Goal: Transaction & Acquisition: Obtain resource

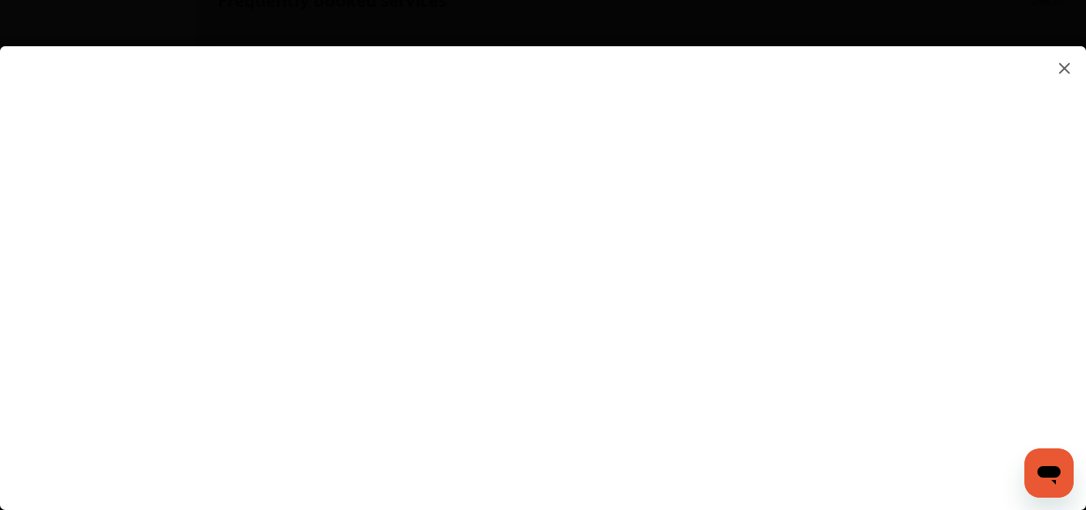
scroll to position [985, 0]
click at [979, 381] on flutter-view at bounding box center [543, 262] width 1086 height 433
click at [777, 473] on flutter-view at bounding box center [543, 262] width 1086 height 433
type input "**********"
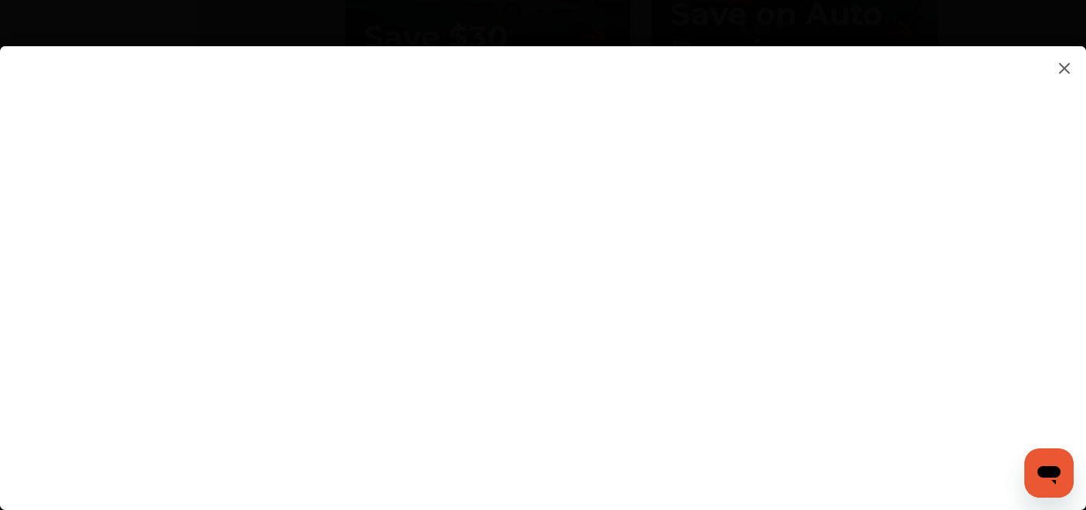
scroll to position [2230, 0]
click at [1081, 176] on flutter-view at bounding box center [543, 262] width 1086 height 433
click at [936, 72] on flutter-view at bounding box center [543, 262] width 1086 height 433
click at [945, 79] on flutter-view at bounding box center [543, 262] width 1086 height 433
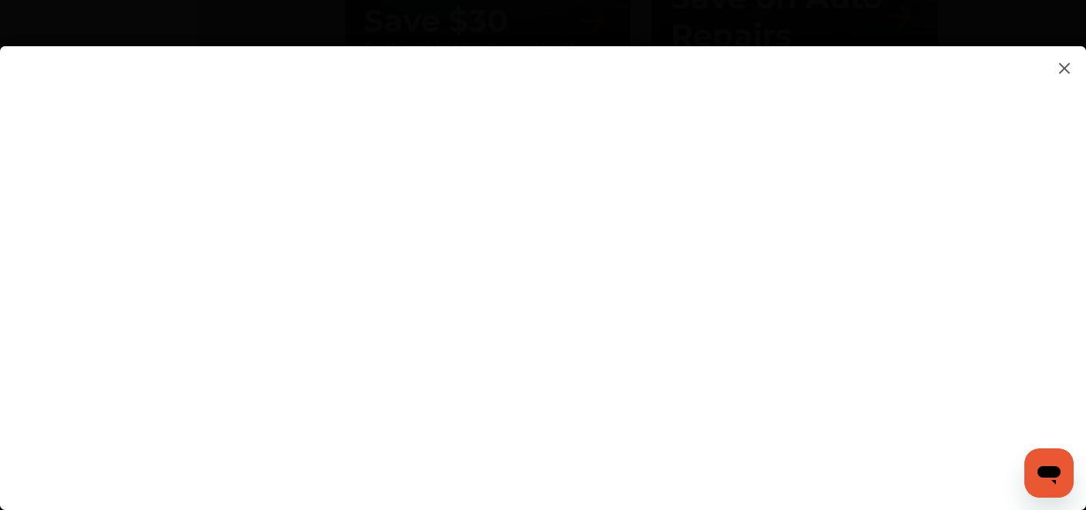
click at [944, 304] on flutter-view at bounding box center [543, 262] width 1086 height 433
click at [883, 367] on flutter-view at bounding box center [543, 262] width 1086 height 433
type textarea "**********"
click at [775, 438] on flutter-view at bounding box center [543, 262] width 1086 height 433
click at [1003, 420] on flutter-view at bounding box center [543, 262] width 1086 height 433
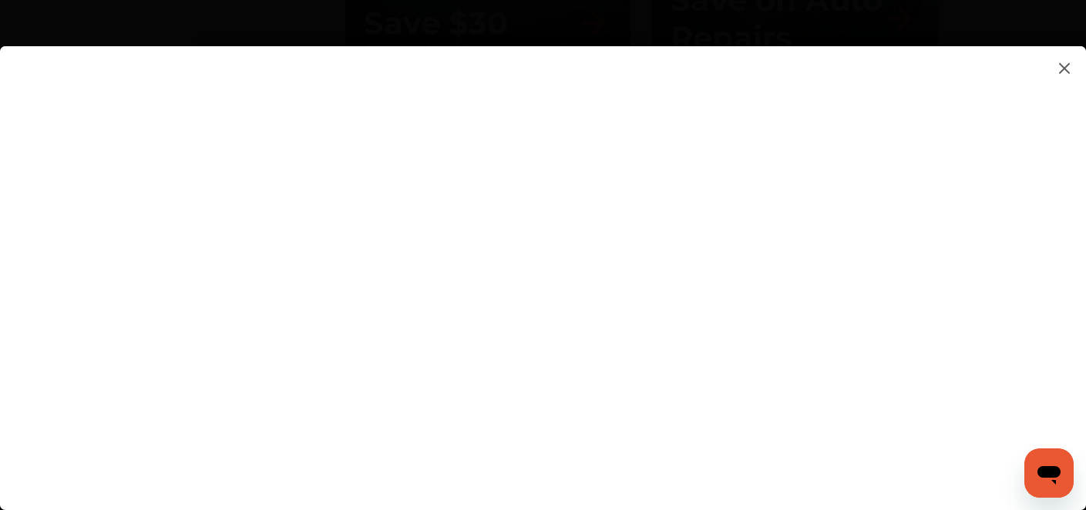
scroll to position [2210, 0]
click at [1071, 363] on flutter-view at bounding box center [543, 262] width 1086 height 433
click at [845, 305] on flutter-view at bounding box center [543, 262] width 1086 height 433
click at [935, 296] on flutter-view at bounding box center [543, 262] width 1086 height 433
click at [948, 290] on flutter-view at bounding box center [543, 262] width 1086 height 433
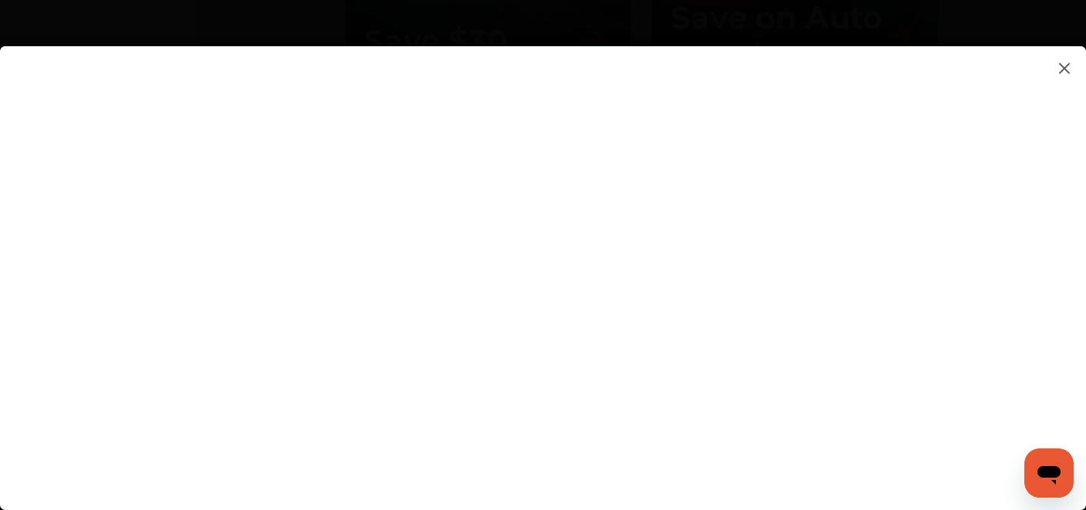
click at [753, 143] on flutter-view at bounding box center [543, 262] width 1086 height 433
type input "*********"
click at [656, 230] on flutter-view "*********" at bounding box center [543, 262] width 1086 height 433
click at [664, 311] on flutter-view at bounding box center [543, 262] width 1086 height 433
click at [942, 217] on flutter-view at bounding box center [543, 262] width 1086 height 433
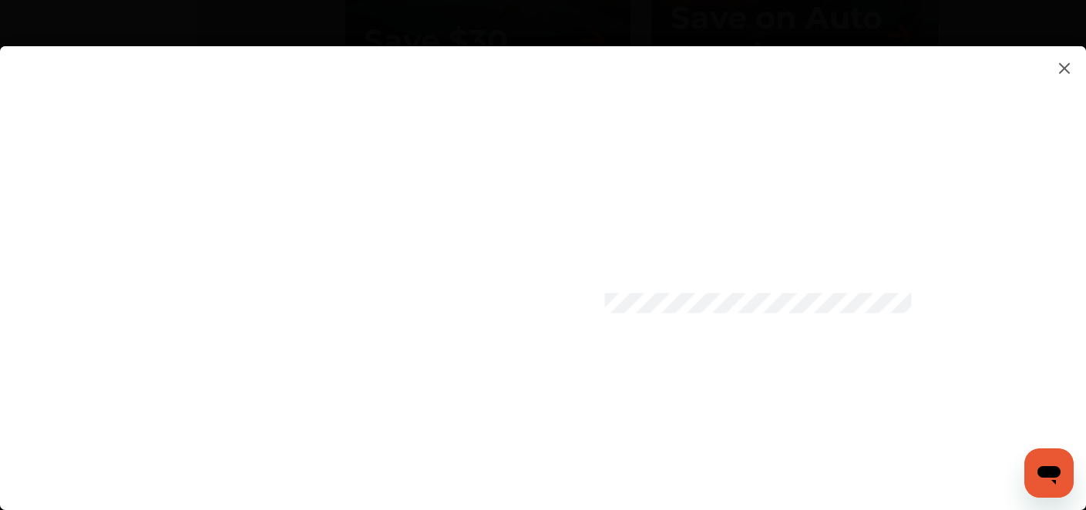
click at [945, 302] on flutter-view at bounding box center [543, 262] width 1086 height 433
click at [1078, 451] on flutter-view at bounding box center [543, 262] width 1086 height 433
click at [592, 385] on flutter-view at bounding box center [543, 262] width 1086 height 433
click at [721, 429] on flutter-view at bounding box center [543, 262] width 1086 height 433
click at [1051, 147] on flutter-view at bounding box center [543, 262] width 1086 height 433
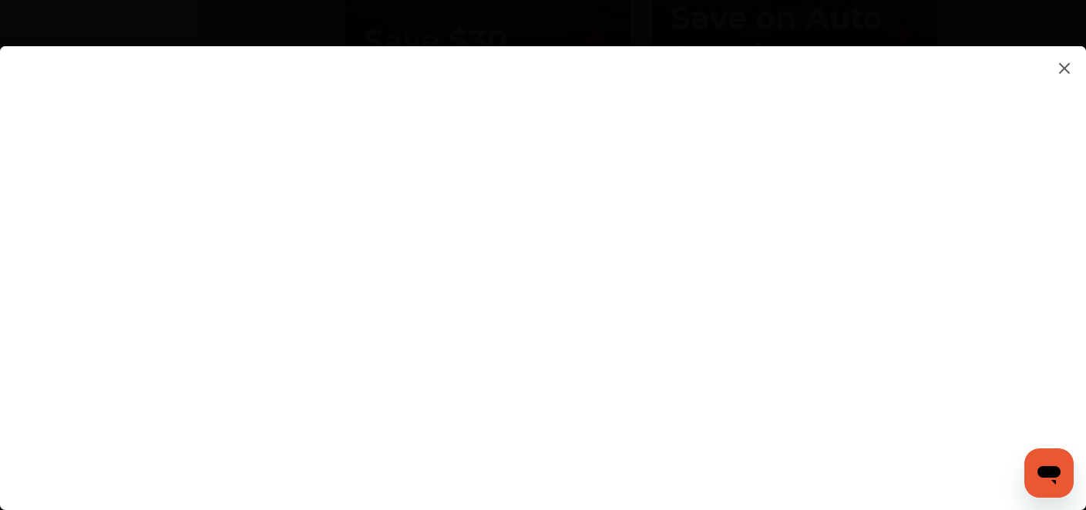
click at [1064, 62] on img at bounding box center [1064, 68] width 18 height 19
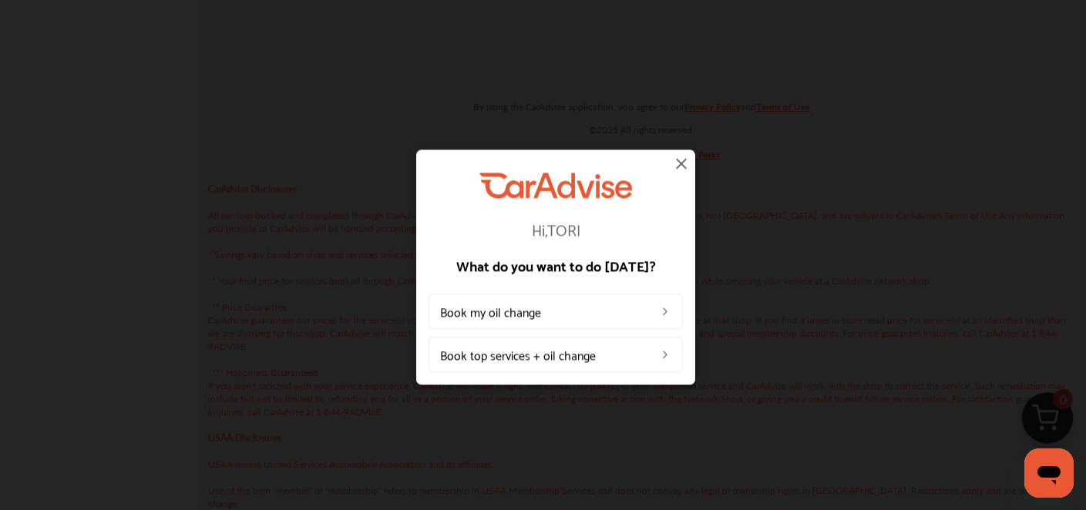
click at [679, 162] on img at bounding box center [681, 163] width 18 height 18
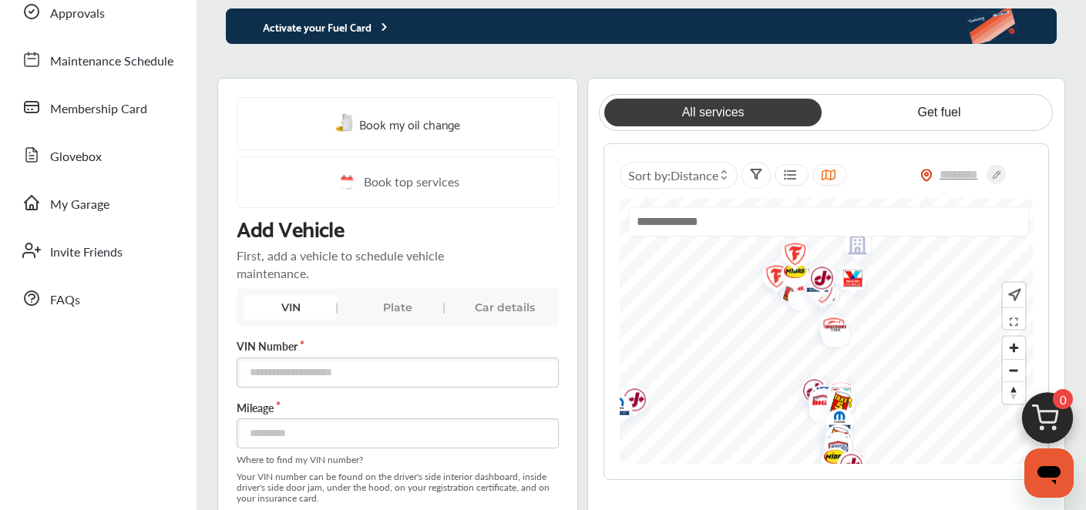
scroll to position [163, 0]
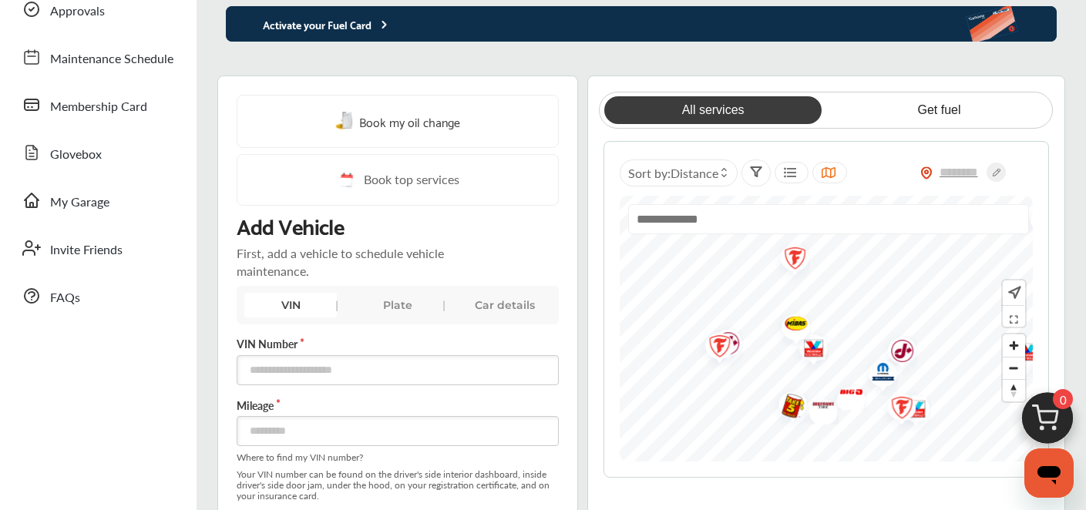
click at [864, 468] on div "Sort by : Distance" at bounding box center [825, 309] width 445 height 337
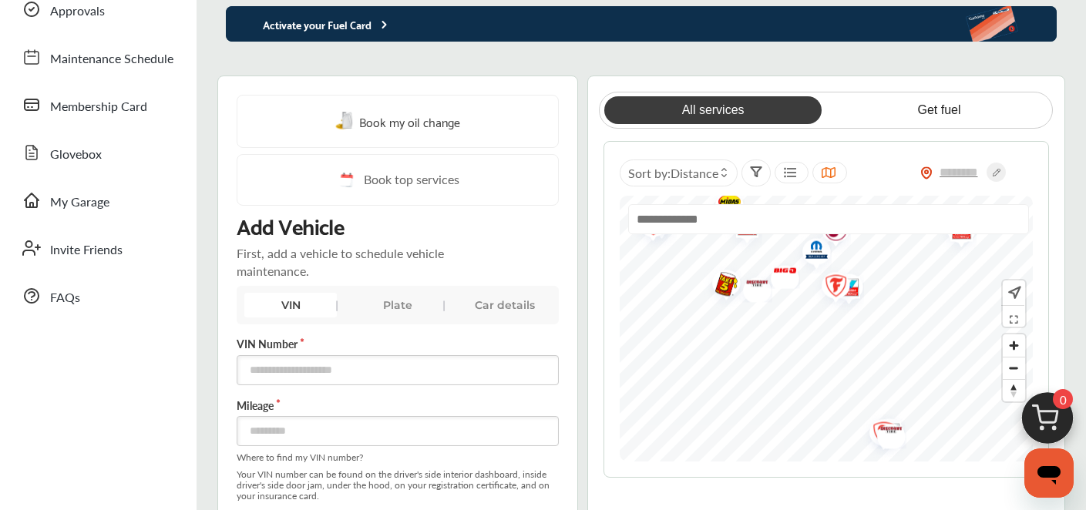
click at [868, 220] on div at bounding box center [825, 329] width 412 height 266
click at [821, 236] on div at bounding box center [825, 329] width 412 height 266
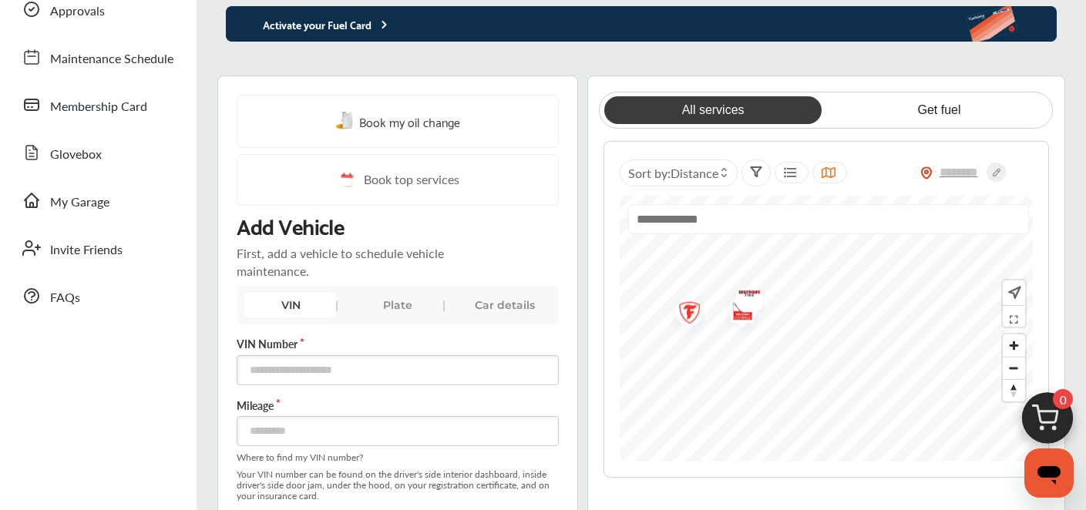
click at [911, 129] on div "All services Get fuel Sort by : Distance" at bounding box center [825, 285] width 445 height 386
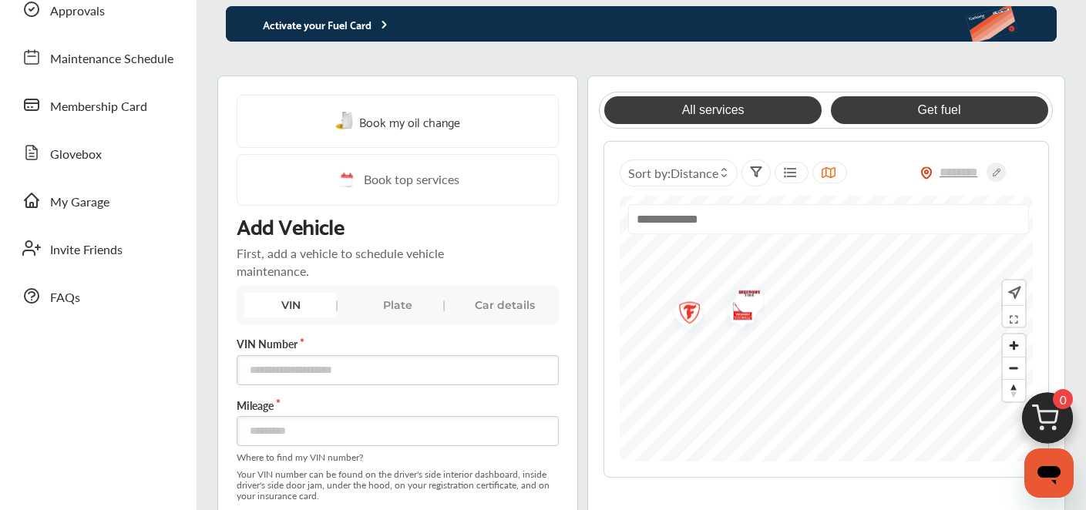
click at [918, 109] on link "Get fuel" at bounding box center [939, 110] width 217 height 28
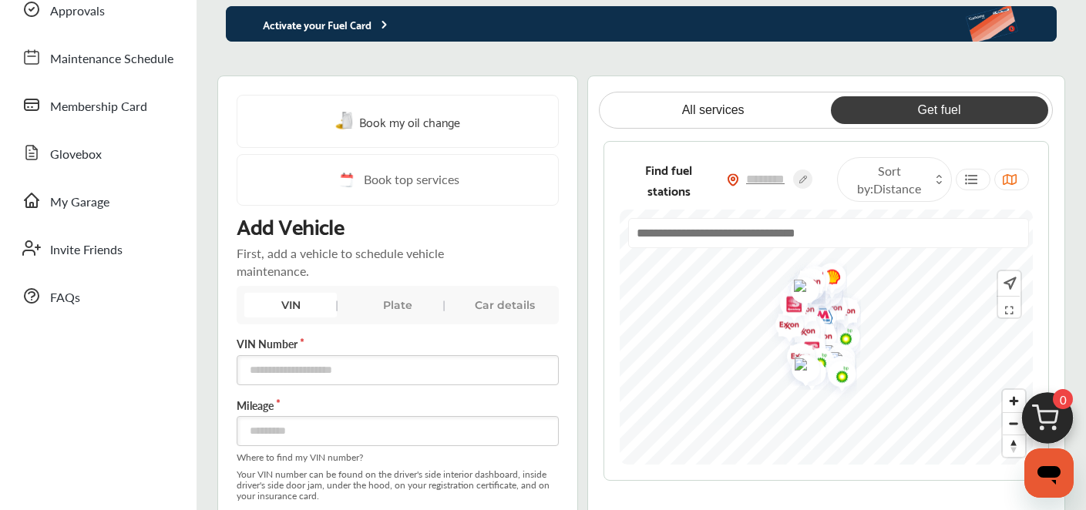
click at [750, 237] on input "text" at bounding box center [828, 233] width 401 height 30
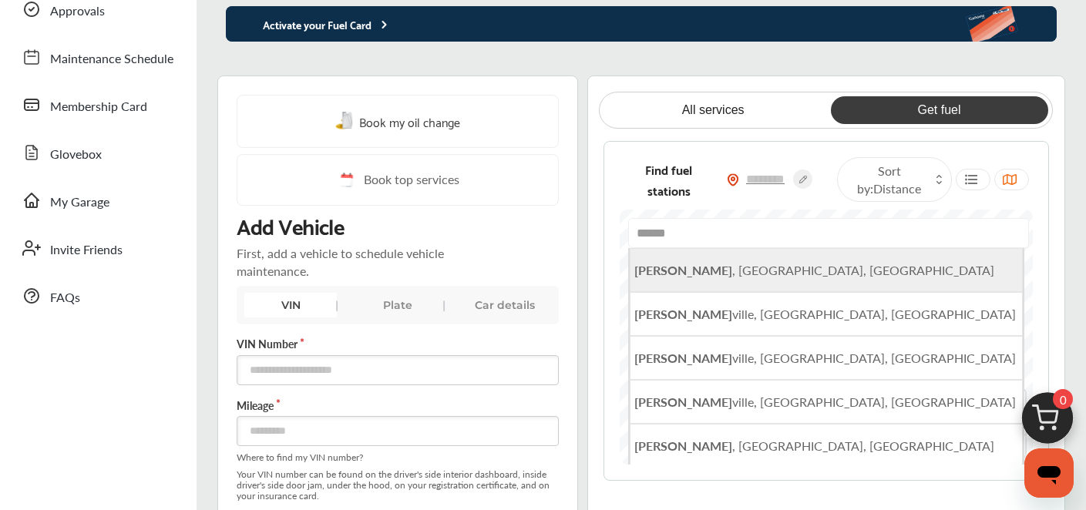
click at [690, 285] on li "Rogers , [GEOGRAPHIC_DATA], [GEOGRAPHIC_DATA]" at bounding box center [825, 270] width 393 height 44
type input "**********"
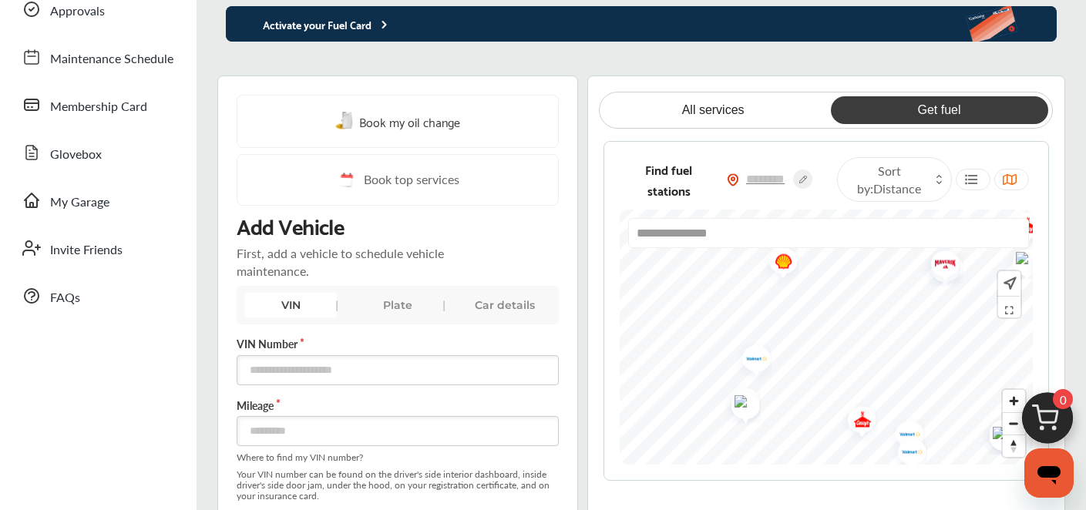
click at [754, 364] on img "Map marker" at bounding box center [750, 361] width 41 height 49
click at [115, 101] on span "Membership Card" at bounding box center [98, 107] width 97 height 20
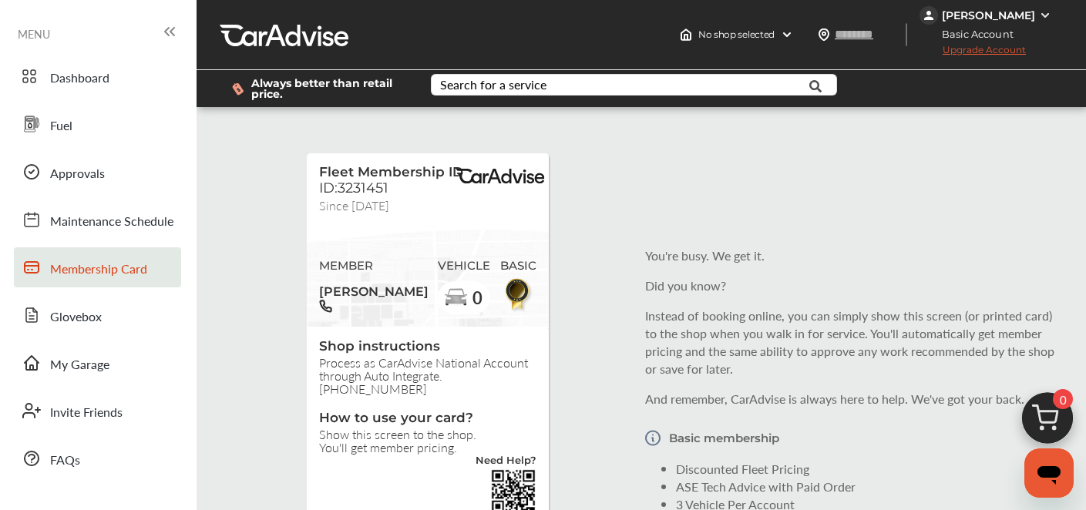
click at [1039, 13] on img at bounding box center [1045, 15] width 12 height 12
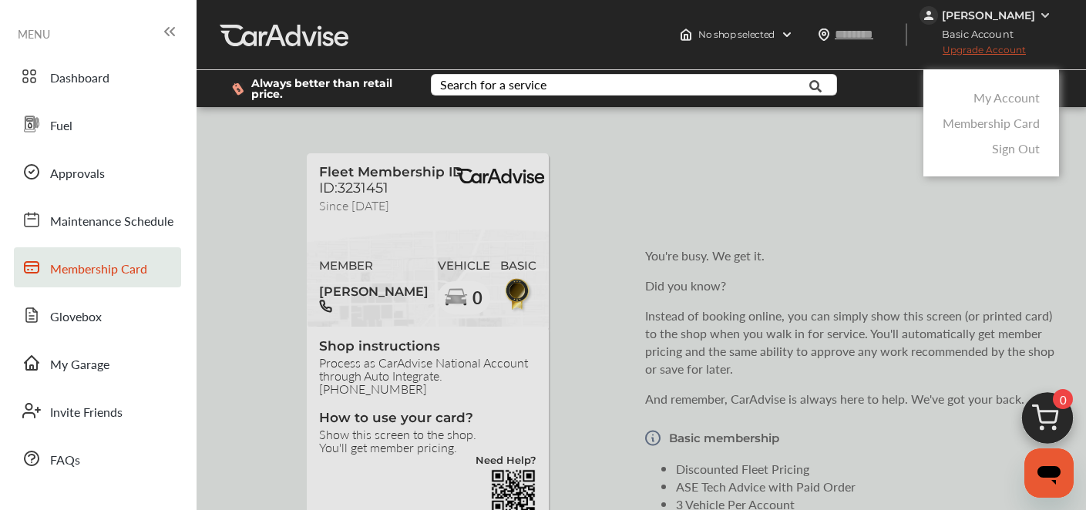
click at [28, 38] on span "MENU" at bounding box center [34, 34] width 32 height 12
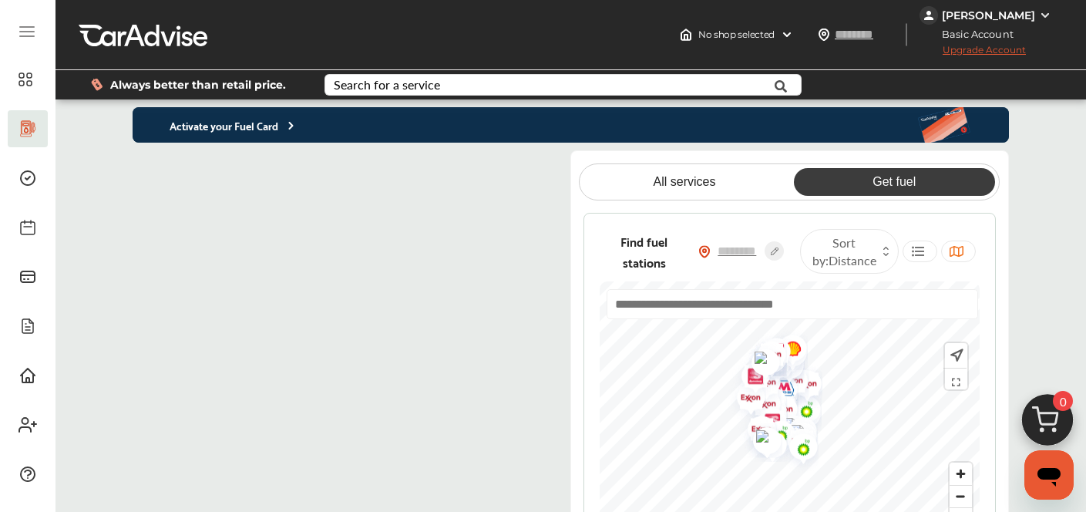
click at [451, 174] on flutter-view at bounding box center [339, 358] width 412 height 416
click at [156, 169] on flutter-view at bounding box center [339, 358] width 412 height 416
click at [99, 182] on div "Activate your Fuel Card All services Get fuel Find fuel stations Sort by : Dist…" at bounding box center [570, 336] width 1030 height 459
click at [23, 286] on div at bounding box center [27, 280] width 18 height 26
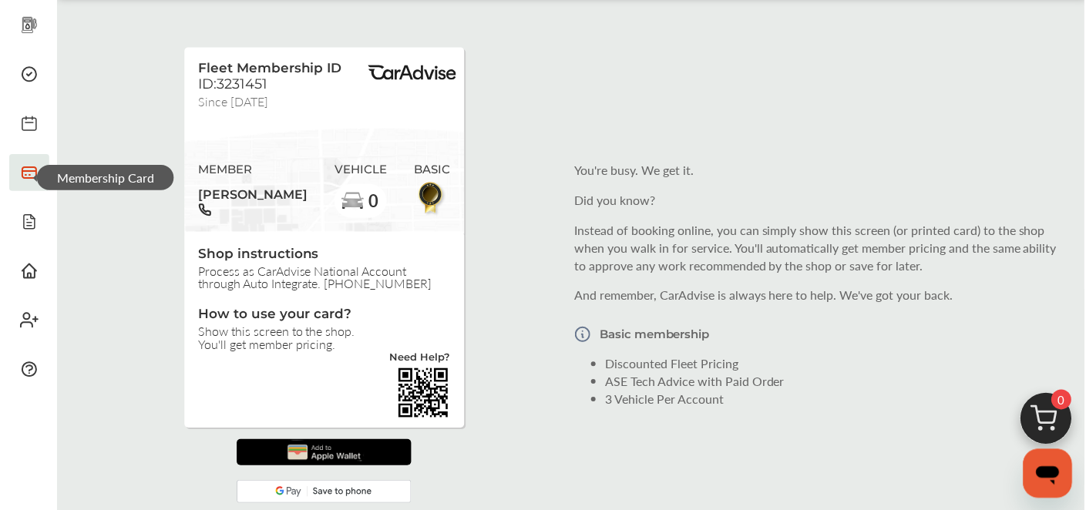
scroll to position [97, 0]
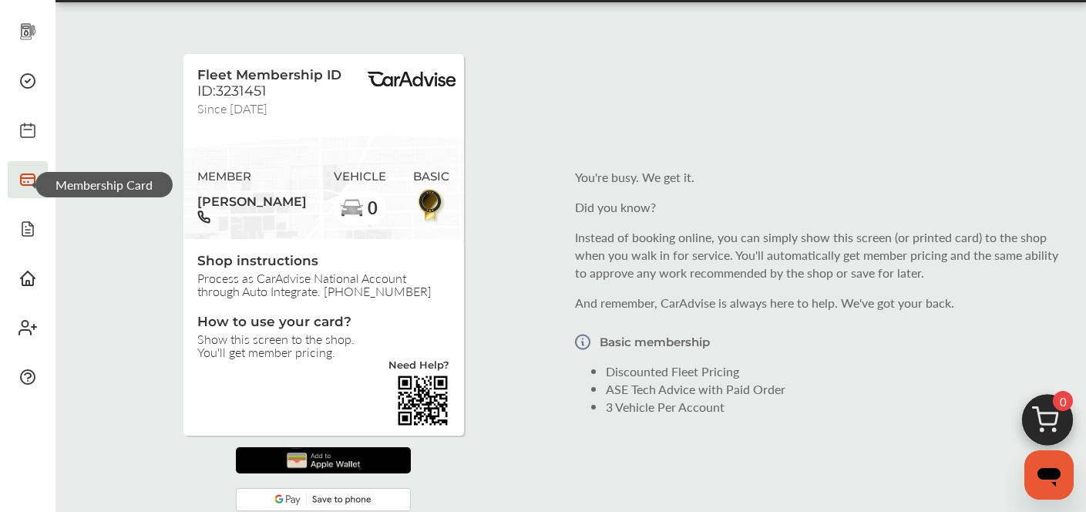
click at [336, 458] on img at bounding box center [323, 460] width 84 height 26
click at [310, 458] on img at bounding box center [323, 460] width 84 height 26
